Goal: Task Accomplishment & Management: Manage account settings

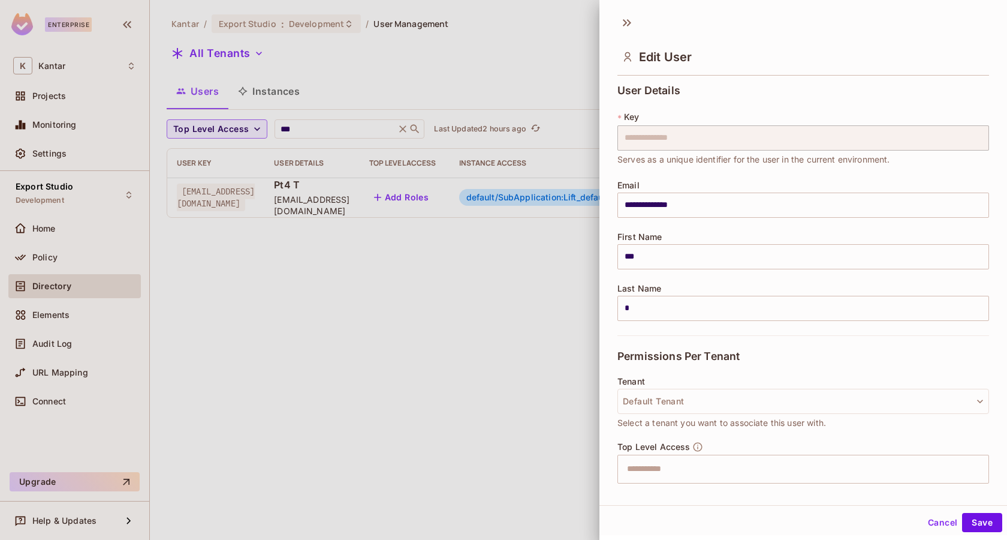
scroll to position [201, 0]
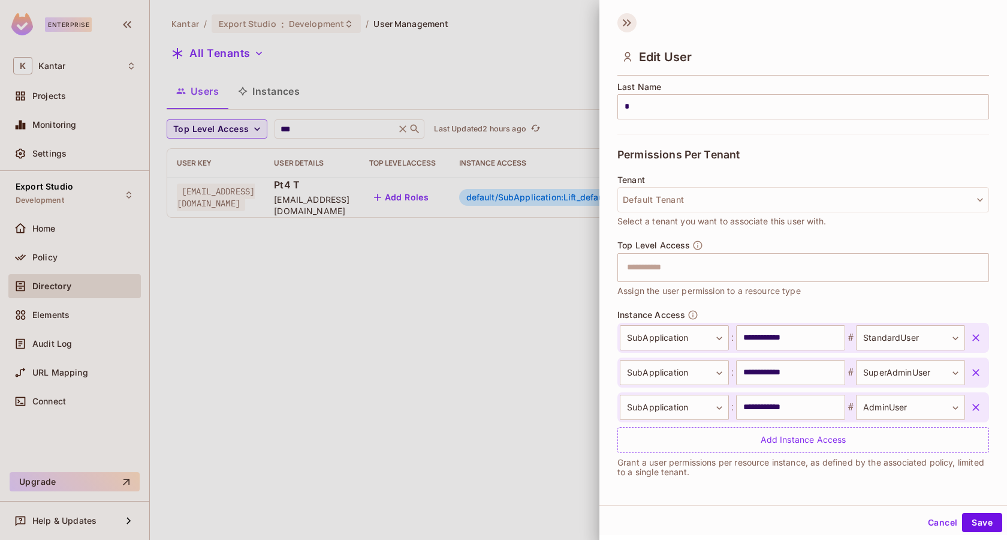
click at [631, 22] on icon at bounding box center [629, 22] width 4 height 7
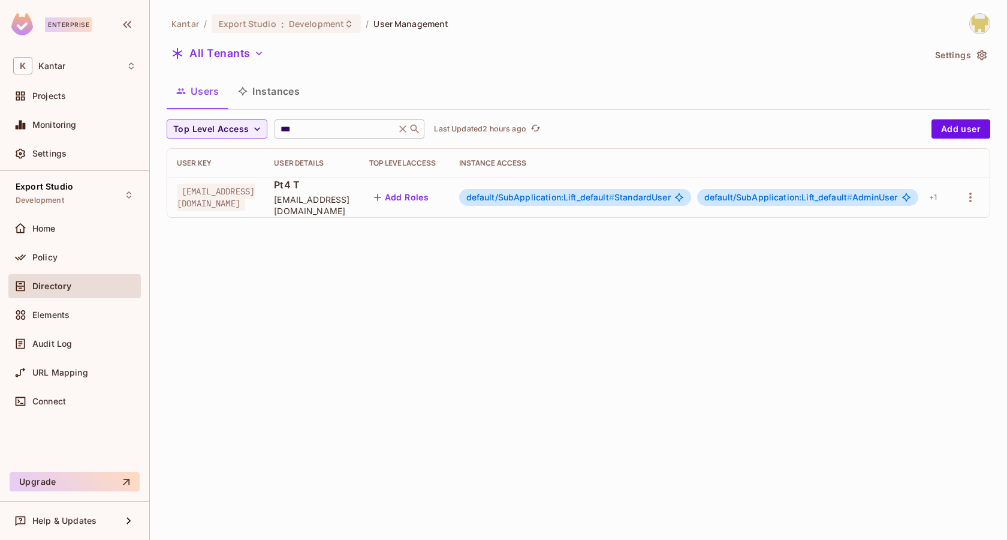
click at [297, 128] on input "***" at bounding box center [335, 129] width 114 height 12
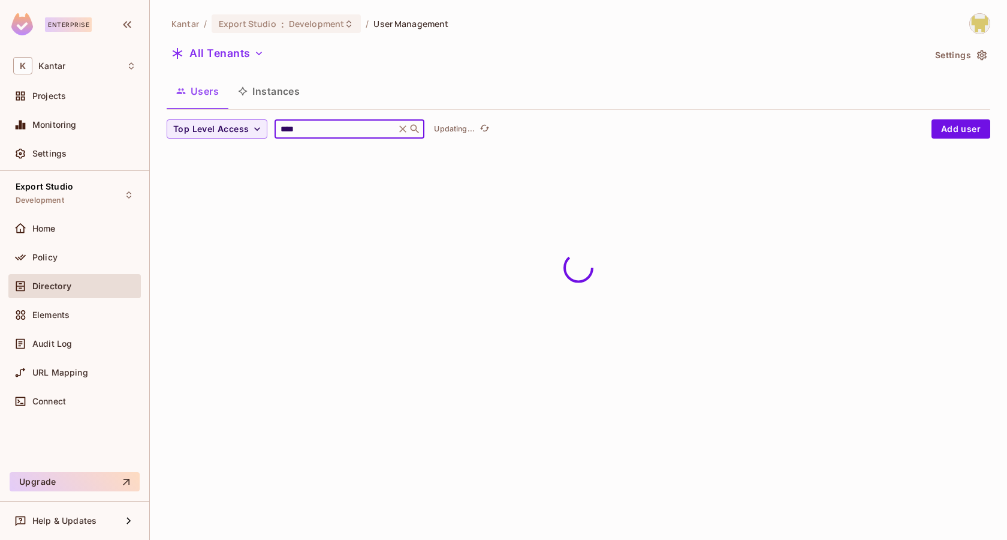
type input "****"
click at [309, 397] on div "Kantar / Export Studio : Development / User Management All Tenants Settings Use…" at bounding box center [578, 270] width 857 height 540
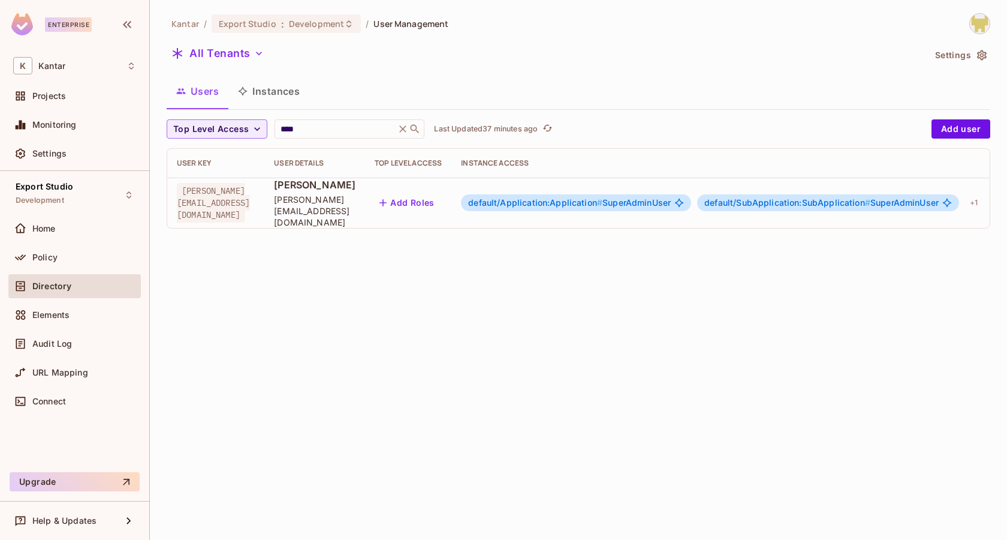
click at [603, 200] on span "default/Application:Application #" at bounding box center [535, 202] width 134 height 10
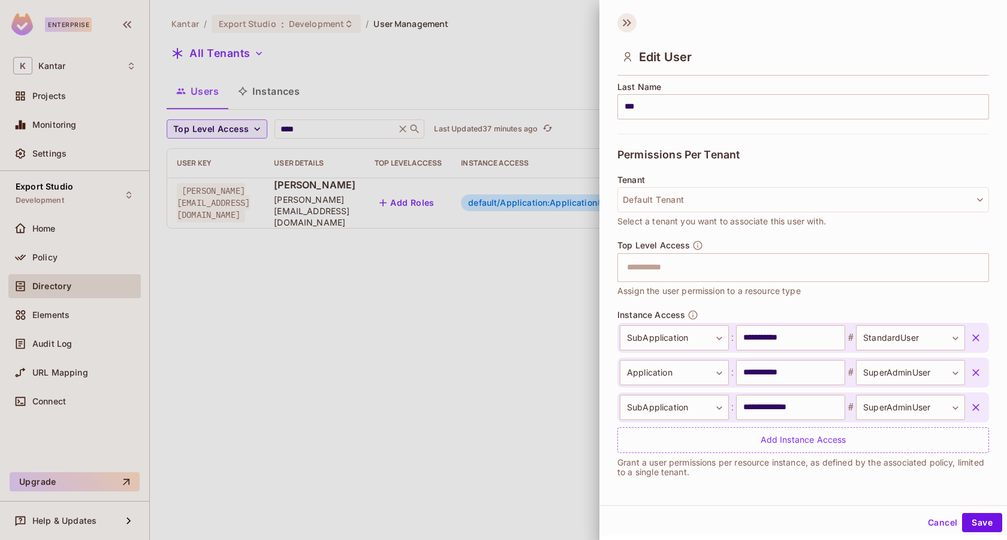
click at [627, 26] on icon at bounding box center [627, 22] width 19 height 19
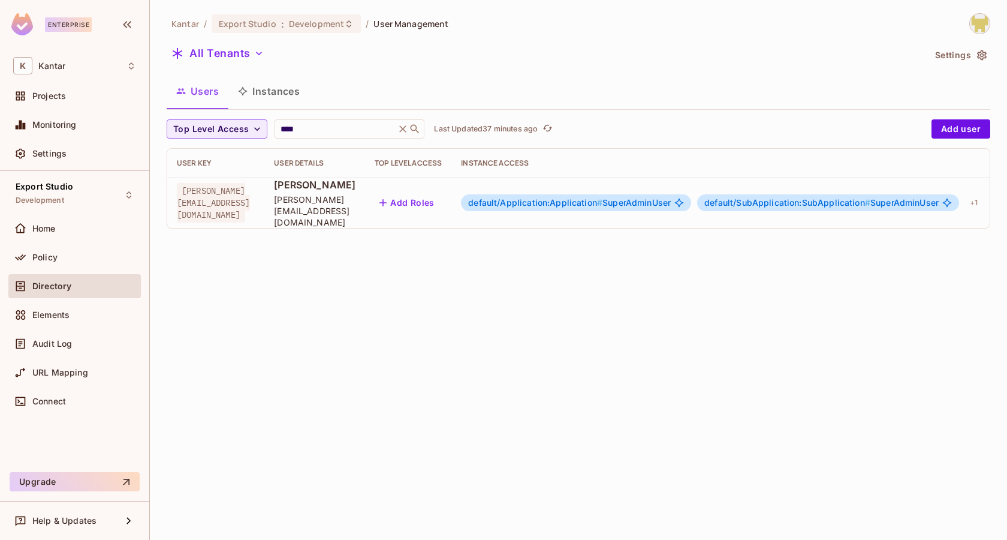
click at [981, 28] on img at bounding box center [980, 24] width 20 height 20
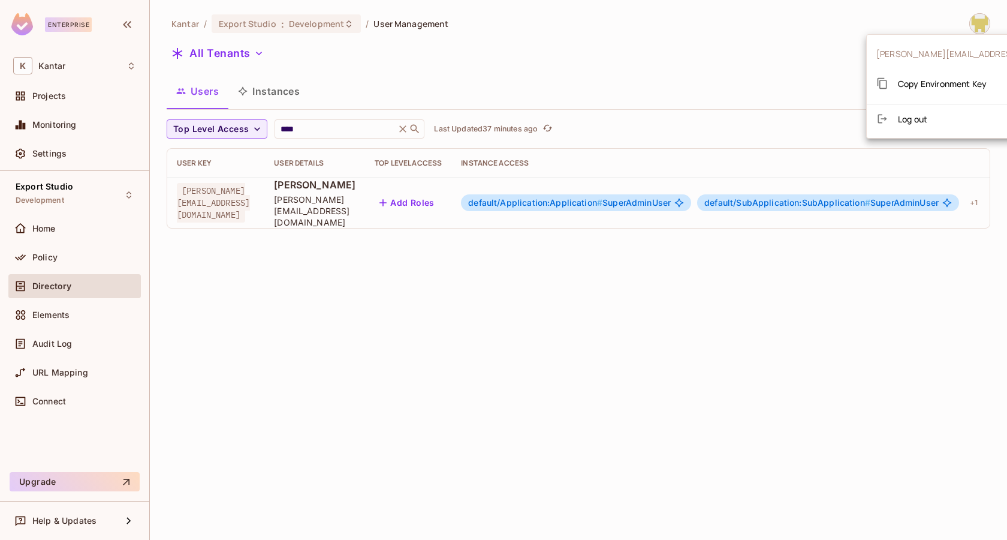
click at [950, 75] on div "Copy Environment Key" at bounding box center [932, 83] width 110 height 24
click at [920, 88] on span "Copy Environment Key" at bounding box center [942, 83] width 89 height 11
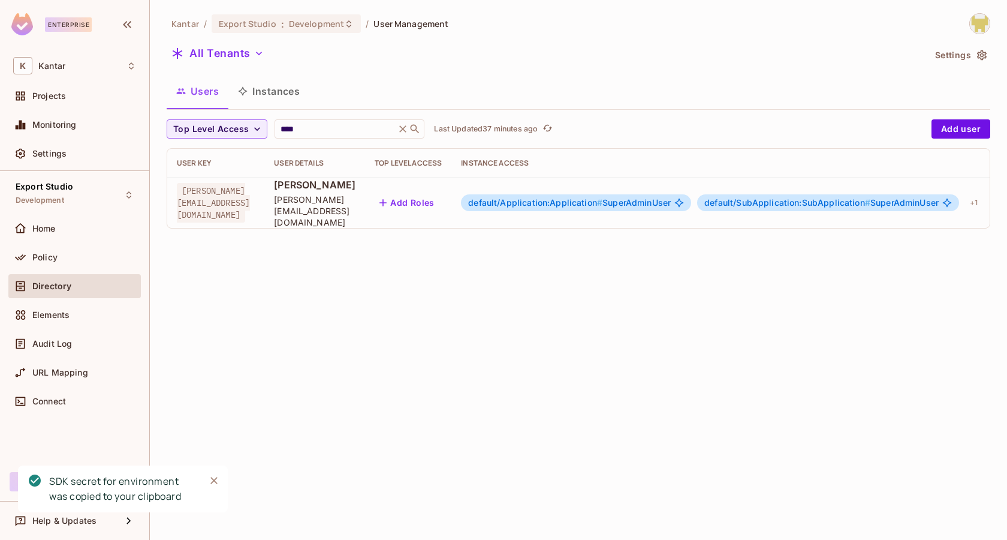
click at [869, 197] on span "default/SubApplication:SubApplication #" at bounding box center [788, 202] width 166 height 10
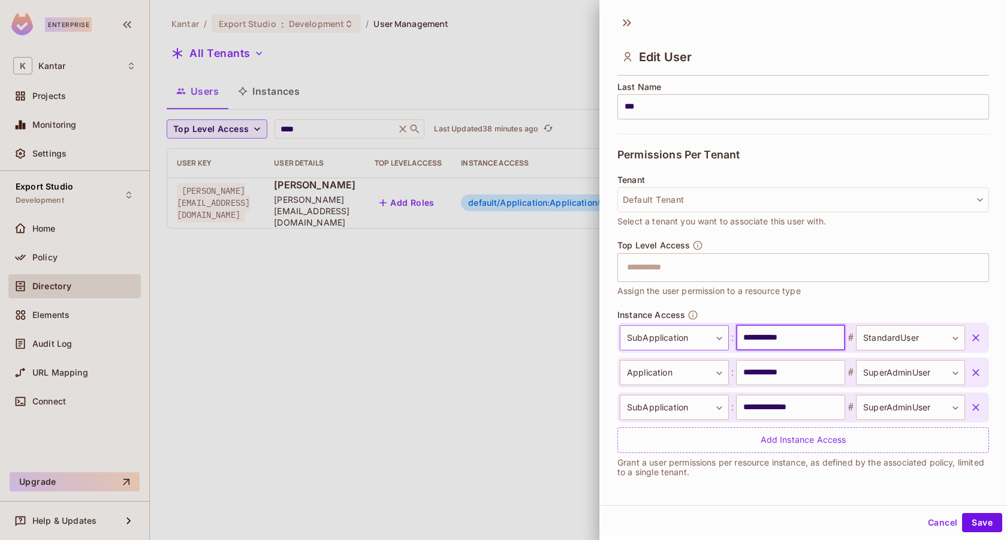
drag, startPoint x: 798, startPoint y: 331, endPoint x: 711, endPoint y: 339, distance: 87.3
click at [711, 339] on div "**********" at bounding box center [792, 337] width 345 height 25
click at [775, 408] on input "**********" at bounding box center [790, 407] width 109 height 25
paste input "text"
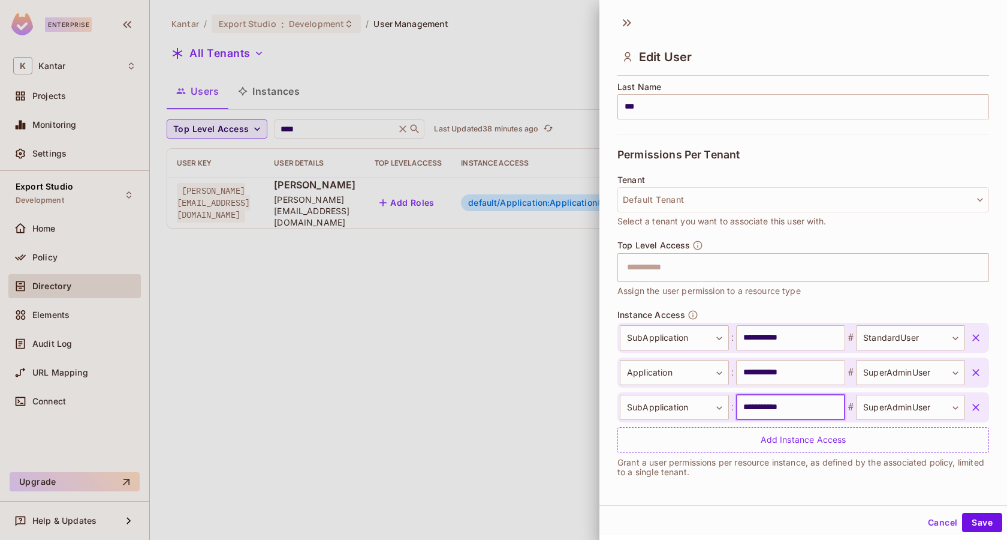
type input "**********"
click at [994, 531] on div "Cancel Save" at bounding box center [804, 522] width 408 height 29
click at [988, 519] on button "Save" at bounding box center [982, 522] width 40 height 19
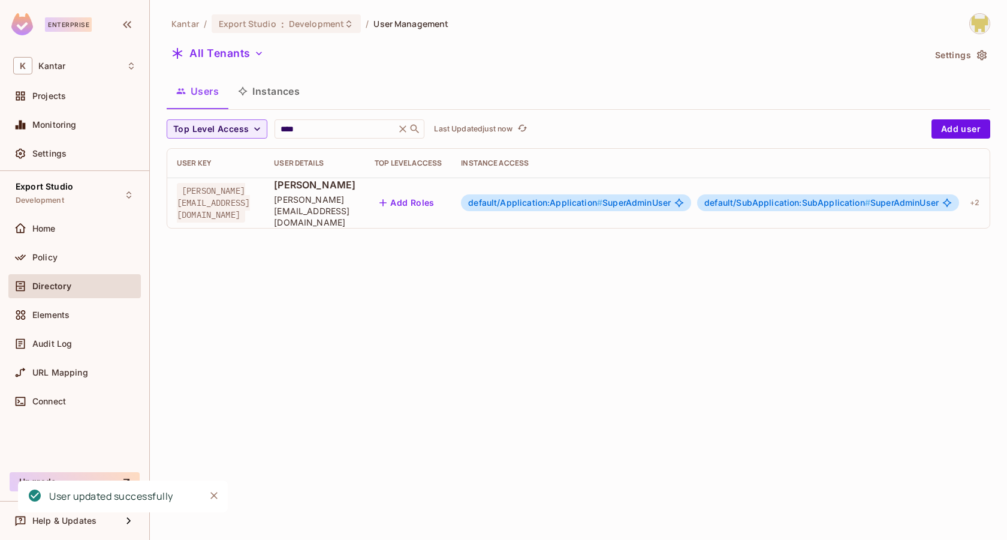
click at [671, 198] on span "default/Application:Application # SuperAdminUser" at bounding box center [569, 203] width 203 height 10
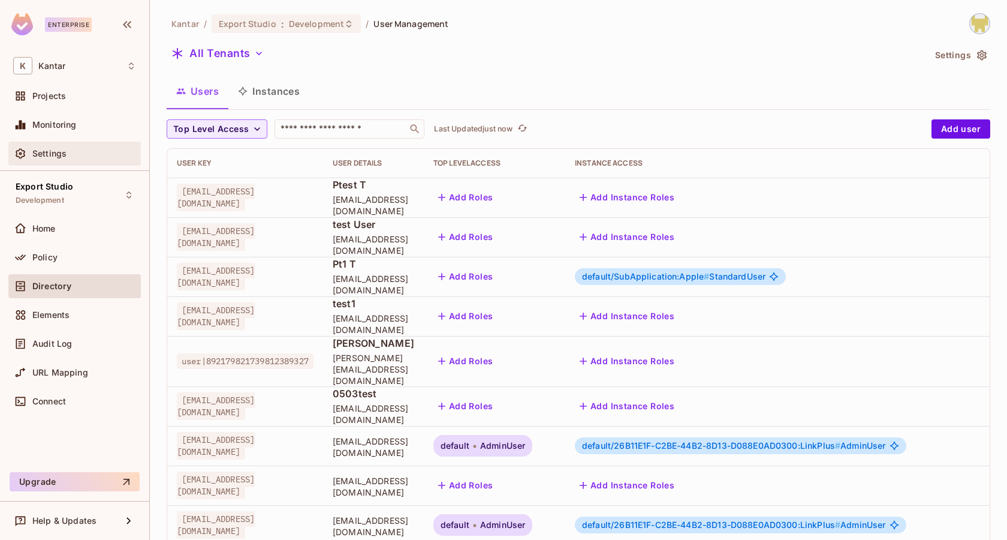
click at [67, 151] on div "Settings" at bounding box center [84, 154] width 104 height 10
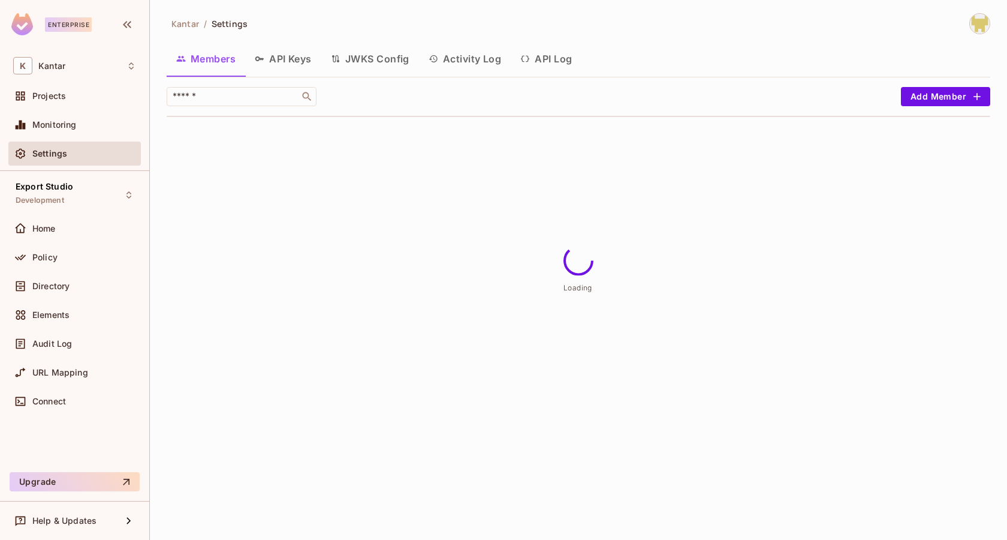
click at [303, 59] on button "API Keys" at bounding box center [283, 59] width 76 height 30
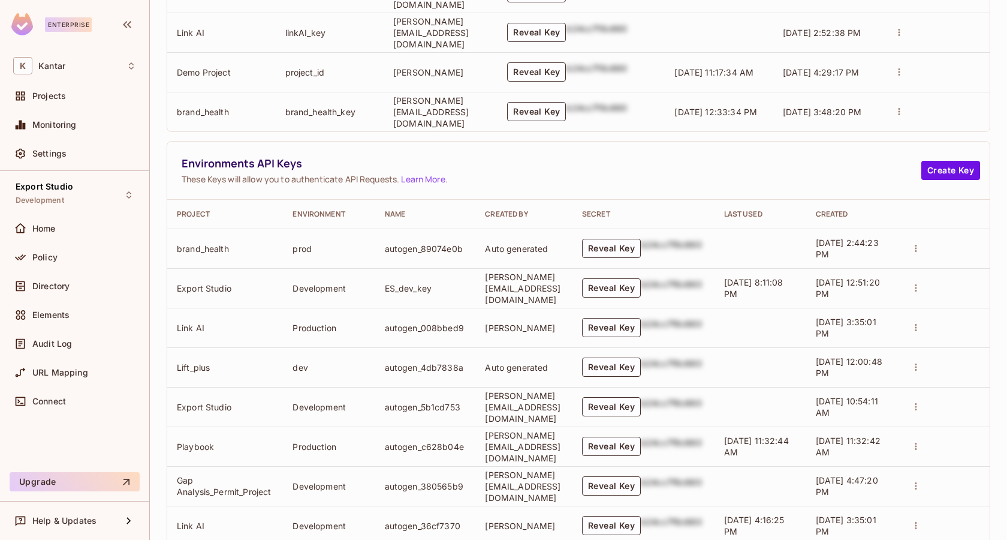
scroll to position [575, 0]
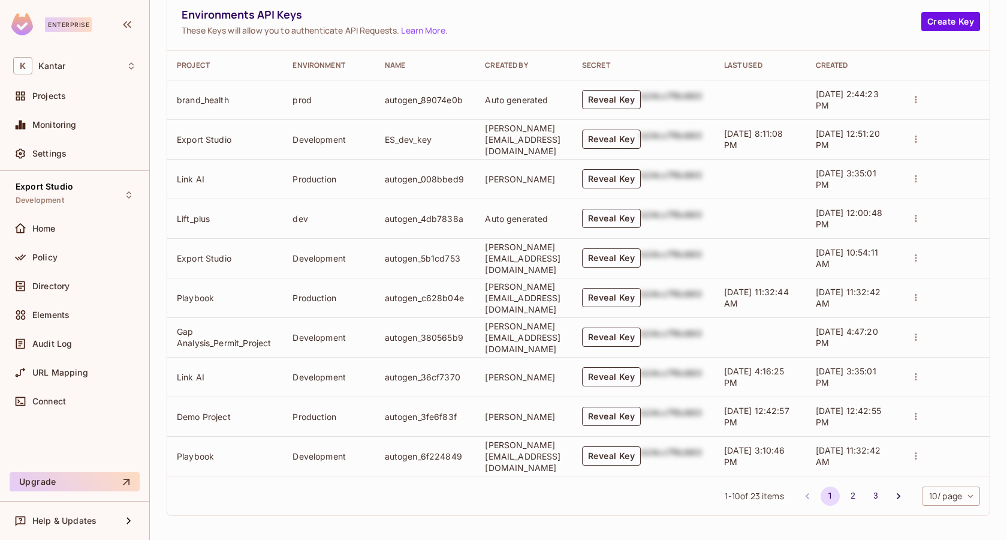
click at [641, 136] on button "Reveal Key" at bounding box center [611, 139] width 59 height 19
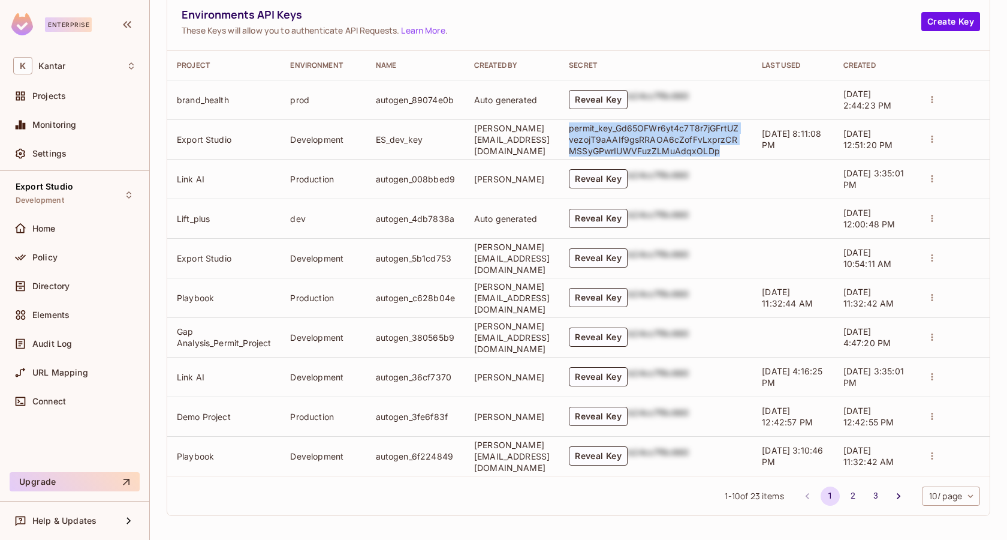
drag, startPoint x: 599, startPoint y: 127, endPoint x: 743, endPoint y: 151, distance: 146.0
click at [743, 151] on td "permit_key_Gd65OFWr6yt4c7T8r7jGFrtUZvezojT9aAAIf9gsRRAOA6cZofFvLxprzCRMSSyGPwrI…" at bounding box center [655, 139] width 193 height 40
copy p "permit_key_Gd65OFWr6yt4c7T8r7jGFrtUZvezojT9aAAIf9gsRRAOA6cZofFvLxprzCRMSSyGPwrI…"
click at [68, 253] on div "Policy" at bounding box center [84, 257] width 104 height 10
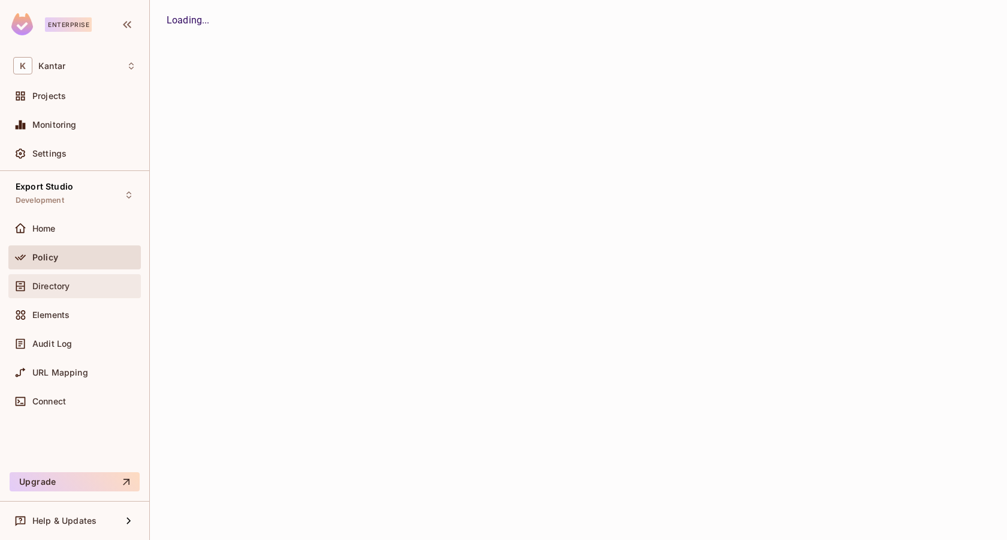
click at [83, 287] on div "Directory" at bounding box center [84, 286] width 104 height 10
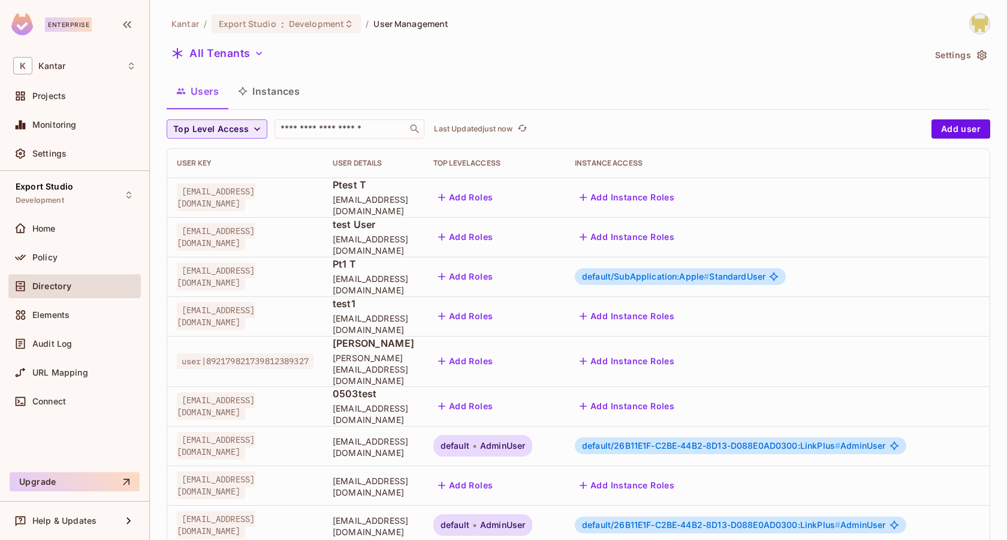
click at [247, 122] on span "Top Level Access" at bounding box center [211, 129] width 76 height 15
click at [231, 203] on span "SuperAdmin User" at bounding box center [231, 207] width 111 height 11
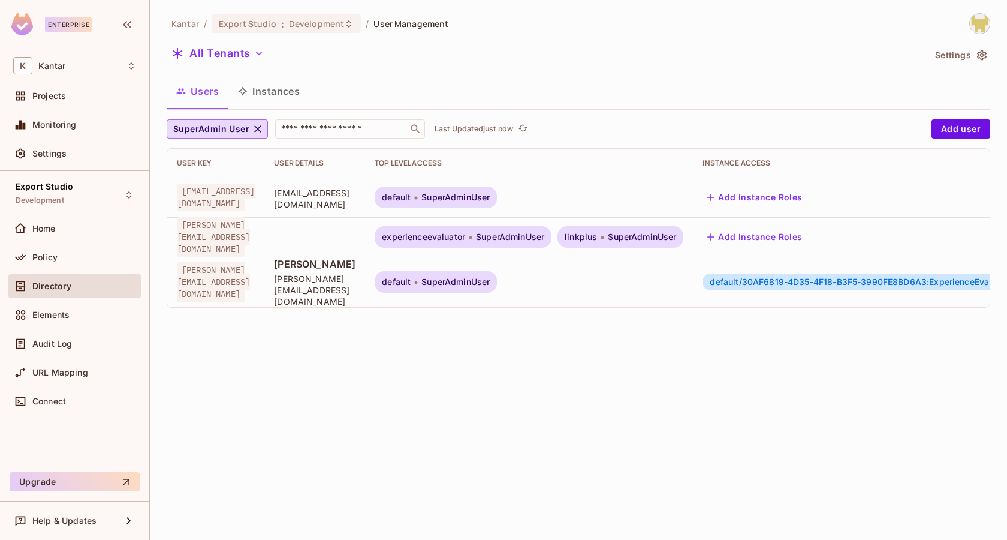
click at [260, 94] on button "Instances" at bounding box center [268, 91] width 81 height 30
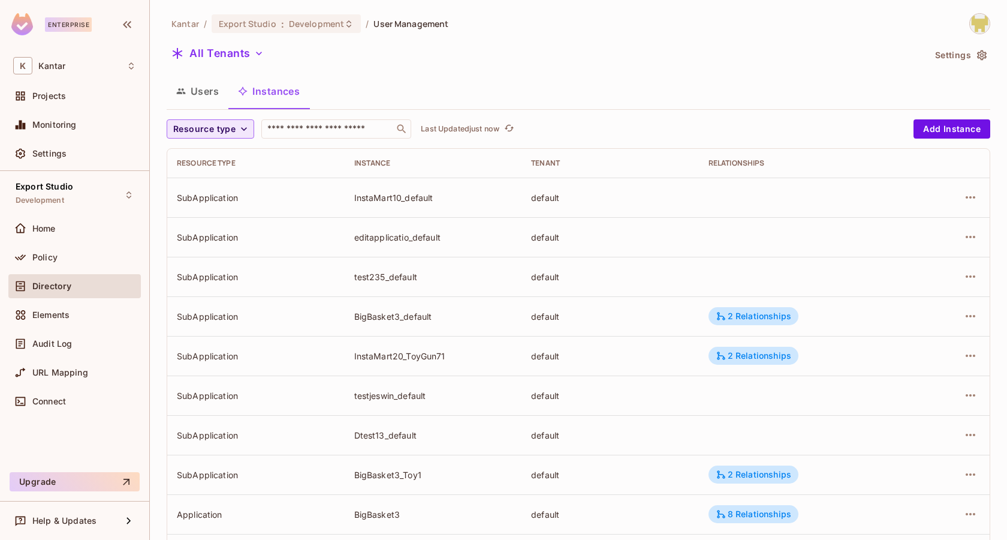
click at [245, 125] on icon "button" at bounding box center [244, 129] width 12 height 12
click at [208, 203] on span "Application" at bounding box center [217, 199] width 82 height 11
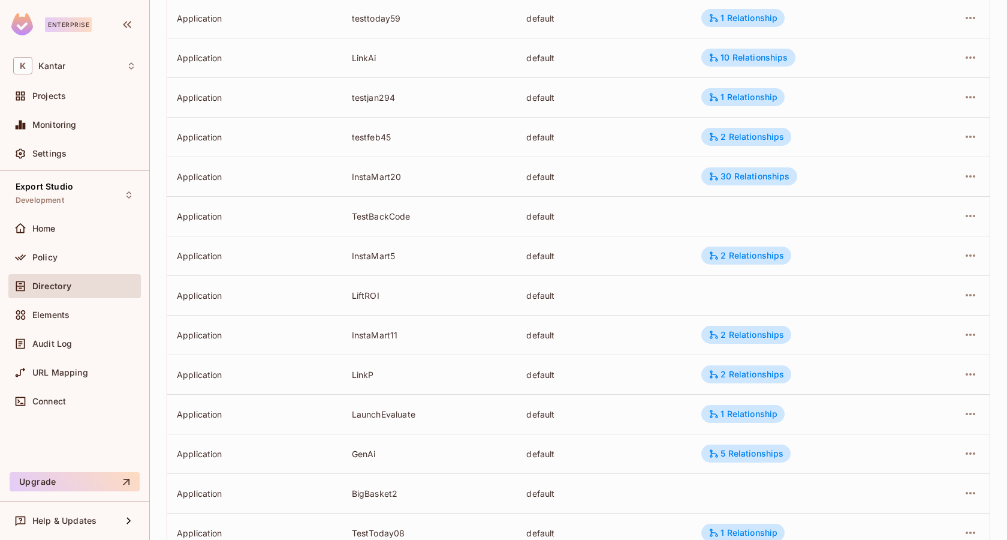
scroll to position [234, 0]
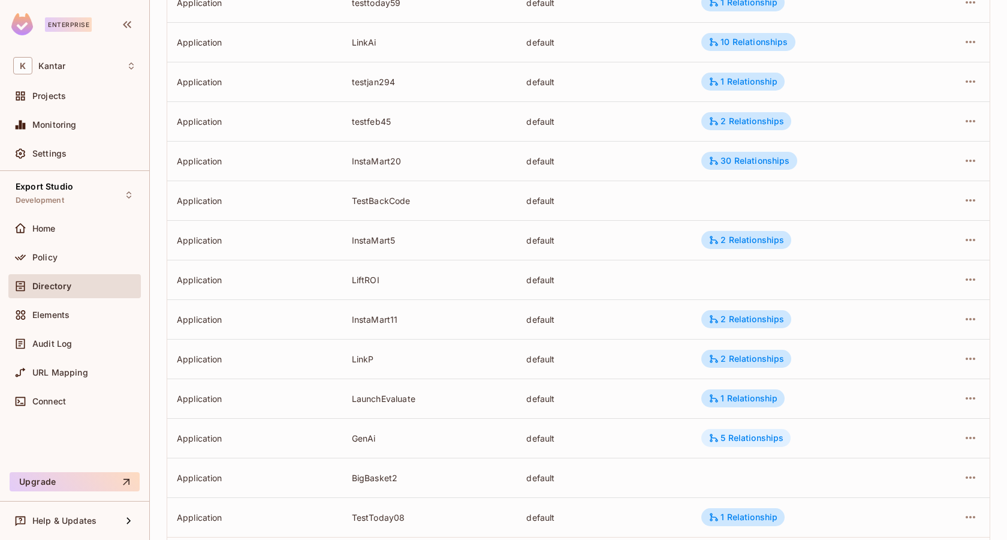
click at [741, 432] on div "5 Relationships" at bounding box center [746, 437] width 75 height 11
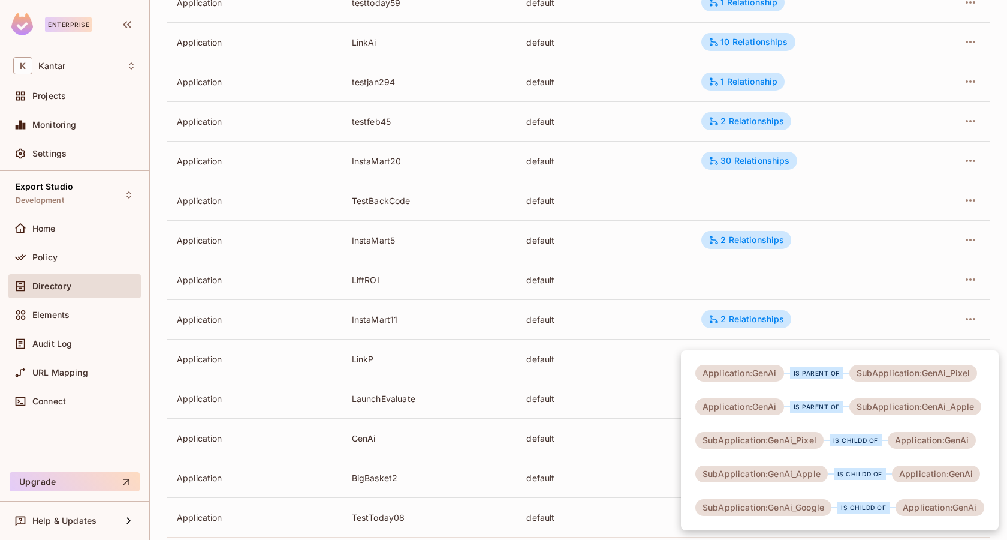
click at [562, 437] on div at bounding box center [503, 270] width 1007 height 540
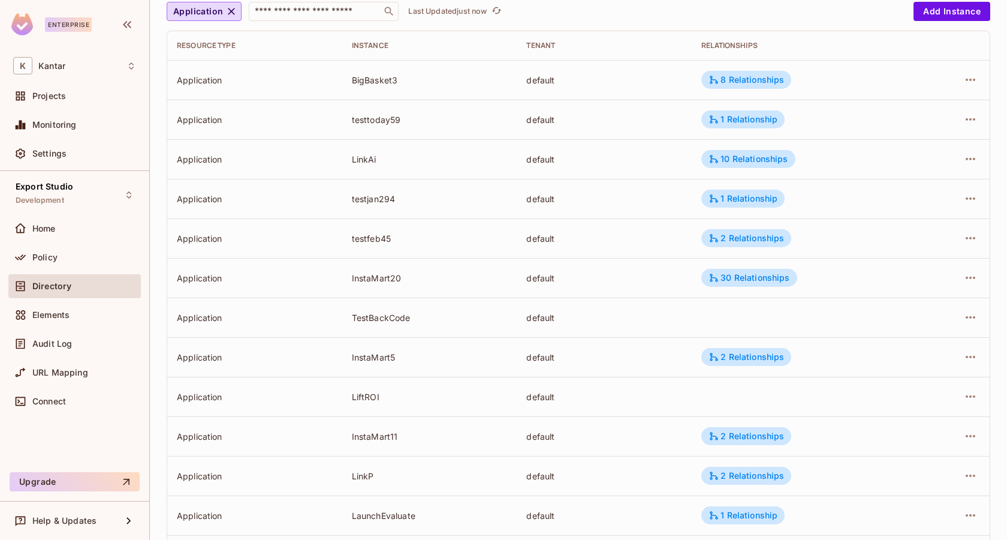
scroll to position [0, 0]
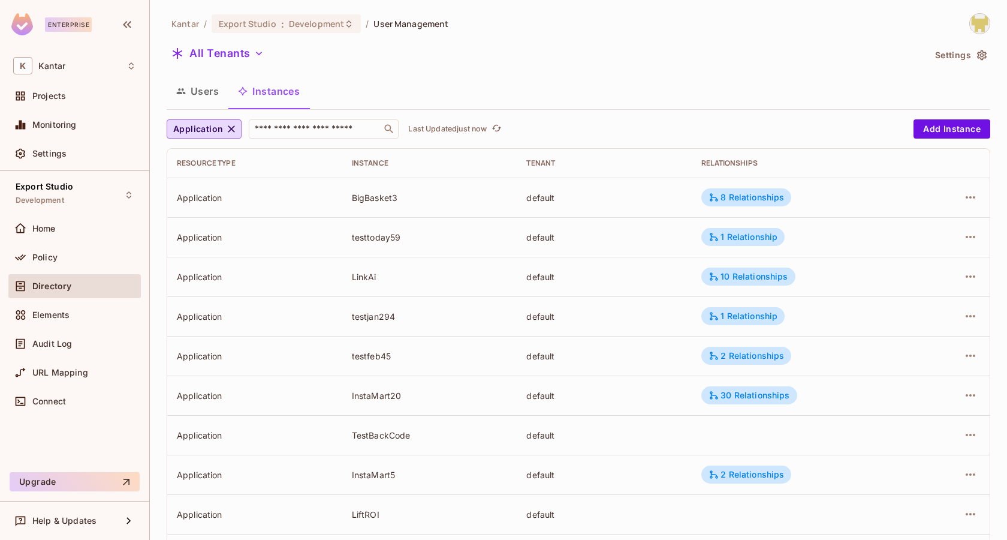
click at [495, 80] on div "Users Instances" at bounding box center [579, 91] width 824 height 30
